Goal: Use online tool/utility: Utilize a website feature to perform a specific function

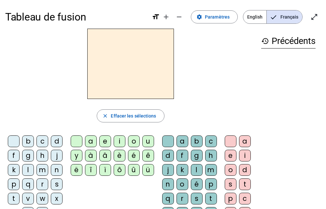
scroll to position [33, 0]
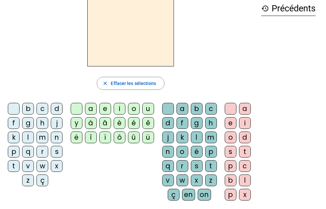
click at [42, 107] on div "c" at bounding box center [42, 109] width 12 height 12
click at [131, 109] on div "o" at bounding box center [134, 109] width 12 height 12
click at [42, 150] on div "r" at bounding box center [42, 152] width 12 height 12
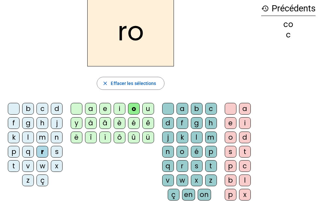
click at [42, 104] on div "c" at bounding box center [42, 109] width 12 height 12
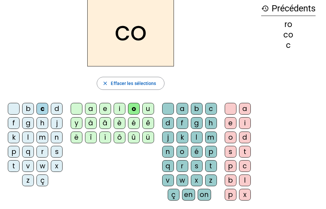
click at [55, 108] on div "d" at bounding box center [57, 109] width 12 height 12
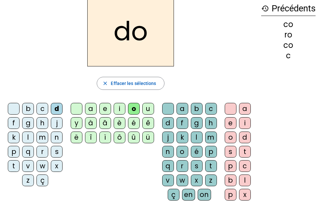
click at [14, 150] on div "p" at bounding box center [14, 152] width 12 height 12
click at [145, 108] on div "u" at bounding box center [148, 109] width 12 height 12
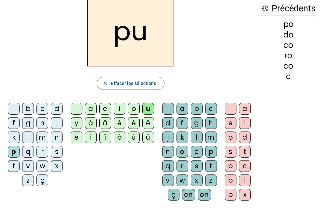
click at [181, 164] on div "r" at bounding box center [183, 166] width 12 height 12
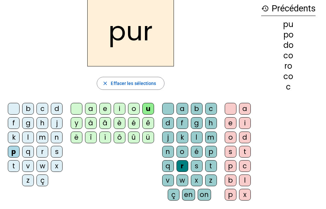
click at [41, 137] on div "m" at bounding box center [42, 138] width 12 height 12
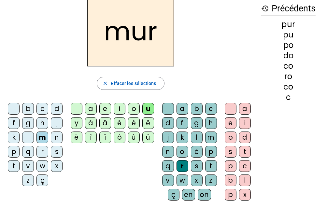
click at [57, 110] on div "d" at bounding box center [57, 109] width 12 height 12
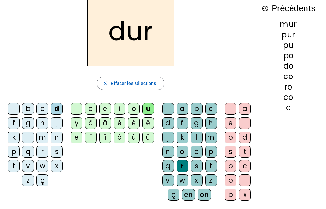
click at [168, 125] on div "d" at bounding box center [168, 123] width 12 height 12
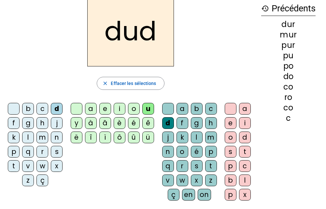
click at [167, 107] on div at bounding box center [168, 109] width 12 height 12
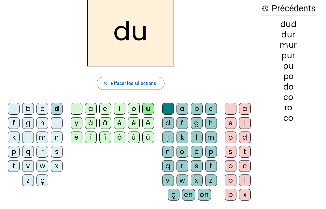
click at [27, 135] on div "l" at bounding box center [28, 138] width 12 height 12
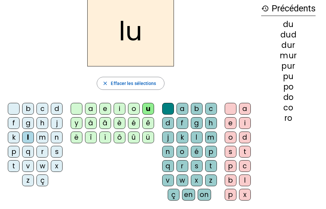
click at [181, 109] on div "a" at bounding box center [183, 109] width 12 height 12
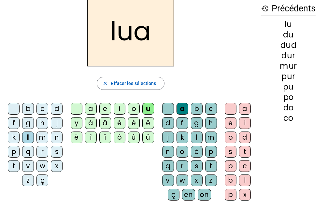
click at [164, 106] on div at bounding box center [168, 109] width 12 height 12
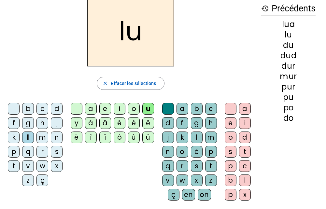
click at [164, 105] on div at bounding box center [168, 109] width 12 height 12
click at [75, 108] on div at bounding box center [77, 109] width 12 height 12
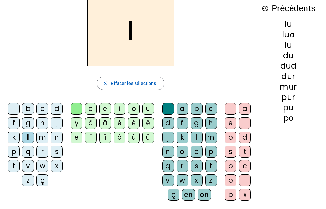
click at [180, 110] on div "a" at bounding box center [183, 109] width 12 height 12
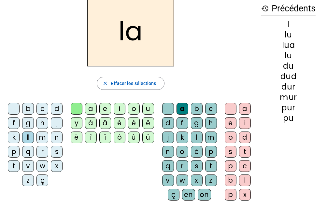
click at [42, 137] on div "m" at bounding box center [42, 138] width 12 height 12
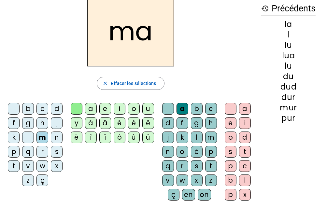
click at [104, 107] on div "e" at bounding box center [105, 109] width 12 height 12
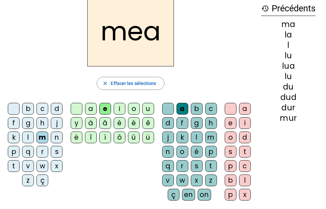
click at [75, 110] on div at bounding box center [77, 109] width 12 height 12
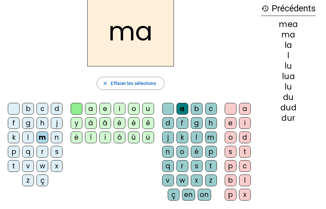
click at [166, 109] on div at bounding box center [168, 109] width 12 height 12
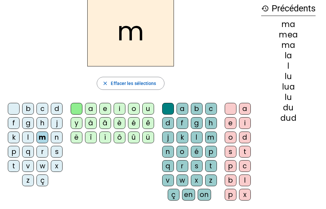
click at [107, 108] on div "e" at bounding box center [105, 109] width 12 height 12
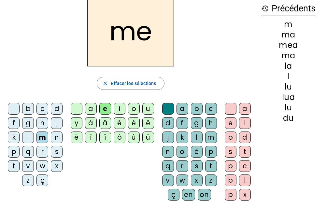
click at [13, 108] on div at bounding box center [14, 109] width 12 height 12
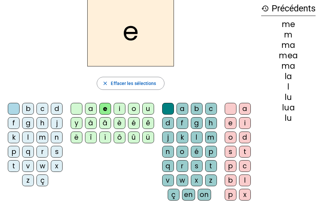
click at [57, 121] on div "j" at bounding box center [57, 123] width 12 height 12
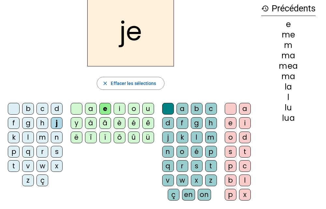
click at [16, 109] on div at bounding box center [14, 109] width 12 height 12
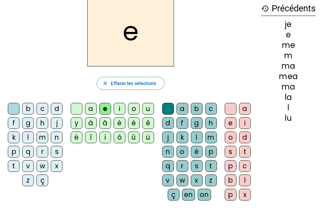
click at [14, 169] on div "t" at bounding box center [14, 166] width 12 height 12
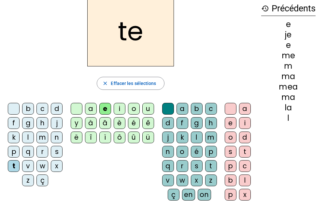
click at [57, 108] on div "d" at bounding box center [57, 109] width 12 height 12
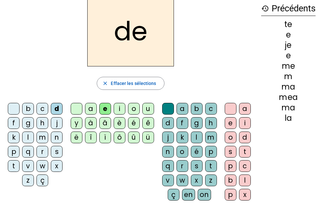
click at [15, 109] on div at bounding box center [14, 109] width 12 height 12
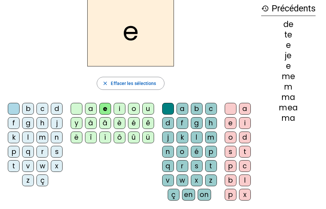
click at [58, 135] on div "n" at bounding box center [57, 138] width 12 height 12
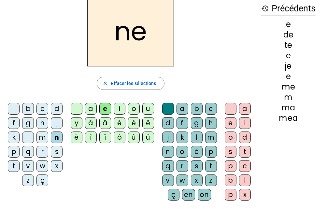
click at [76, 106] on div at bounding box center [77, 109] width 12 height 12
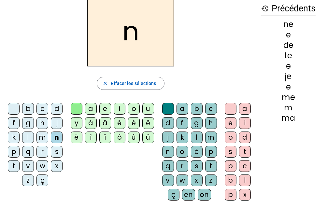
click at [117, 109] on div "i" at bounding box center [120, 109] width 12 height 12
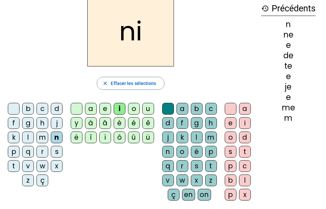
click at [12, 108] on div at bounding box center [14, 109] width 12 height 12
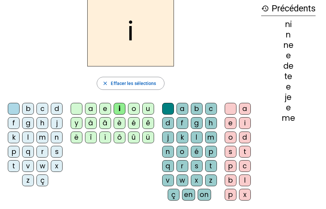
click at [41, 107] on div "c" at bounding box center [42, 109] width 12 height 12
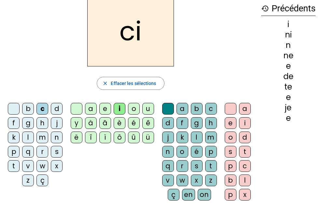
click at [11, 106] on div at bounding box center [14, 109] width 12 height 12
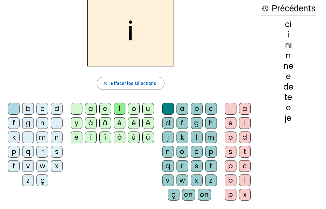
click at [76, 107] on div at bounding box center [77, 109] width 12 height 12
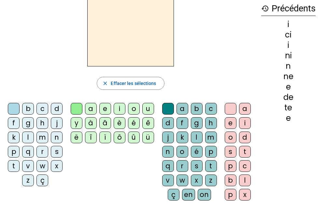
click at [118, 110] on div "i" at bounding box center [120, 109] width 12 height 12
click at [57, 149] on div "s" at bounding box center [57, 152] width 12 height 12
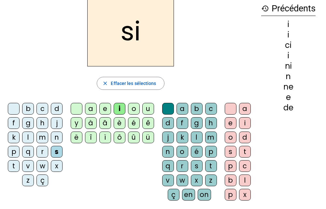
click at [194, 138] on div "l" at bounding box center [197, 138] width 12 height 12
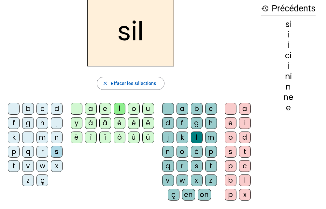
click at [229, 136] on div "o" at bounding box center [231, 138] width 12 height 12
